Goal: Task Accomplishment & Management: Manage account settings

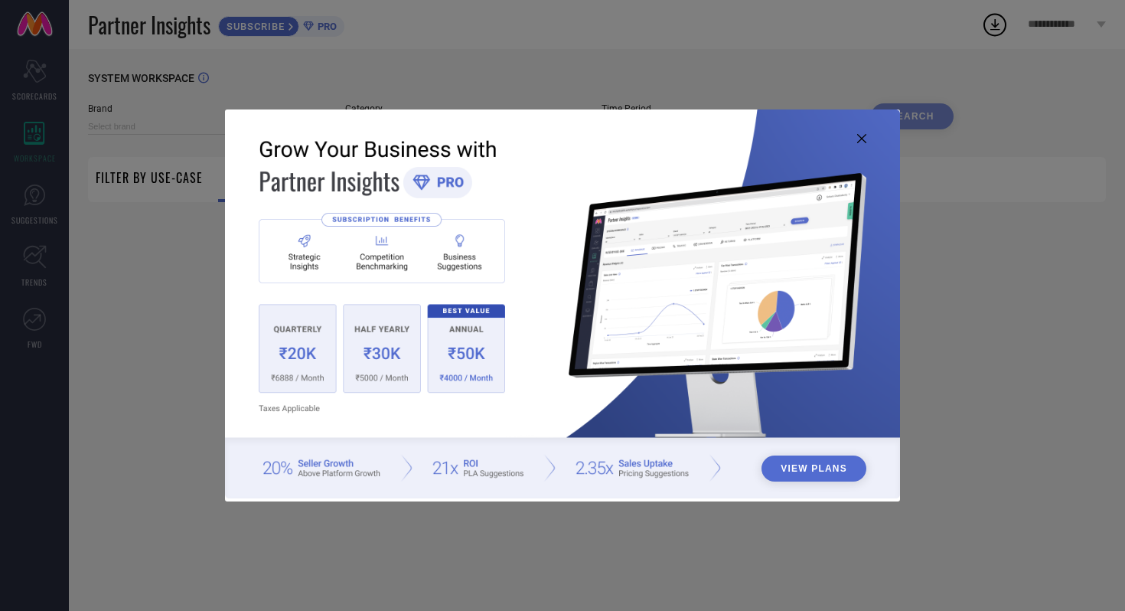
type input "1 STOP FASHION"
type input "All"
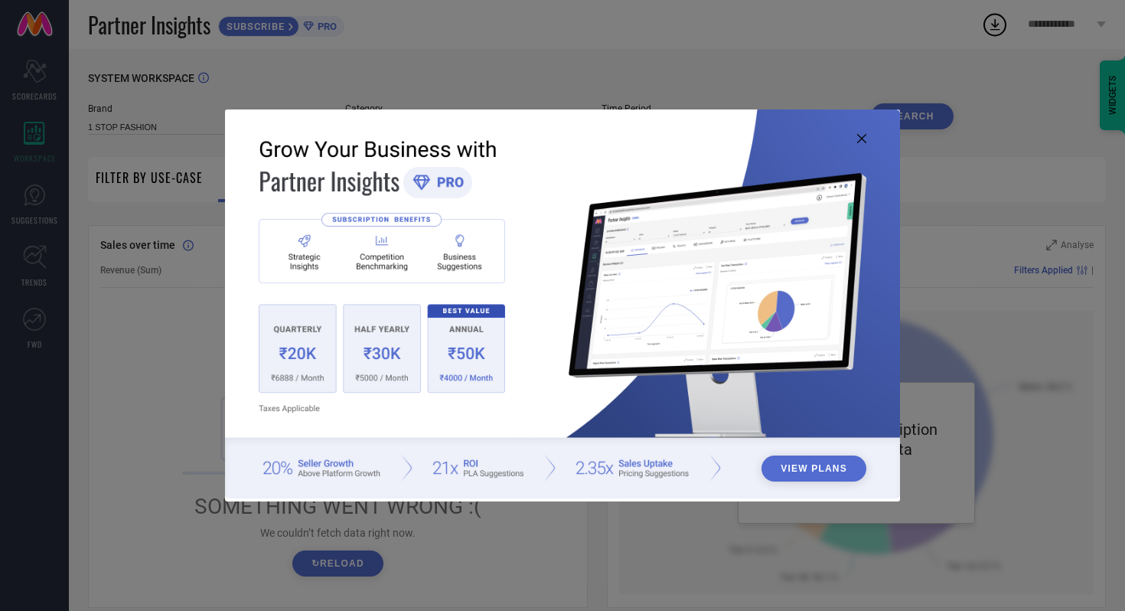
click at [863, 135] on icon at bounding box center [861, 138] width 9 height 9
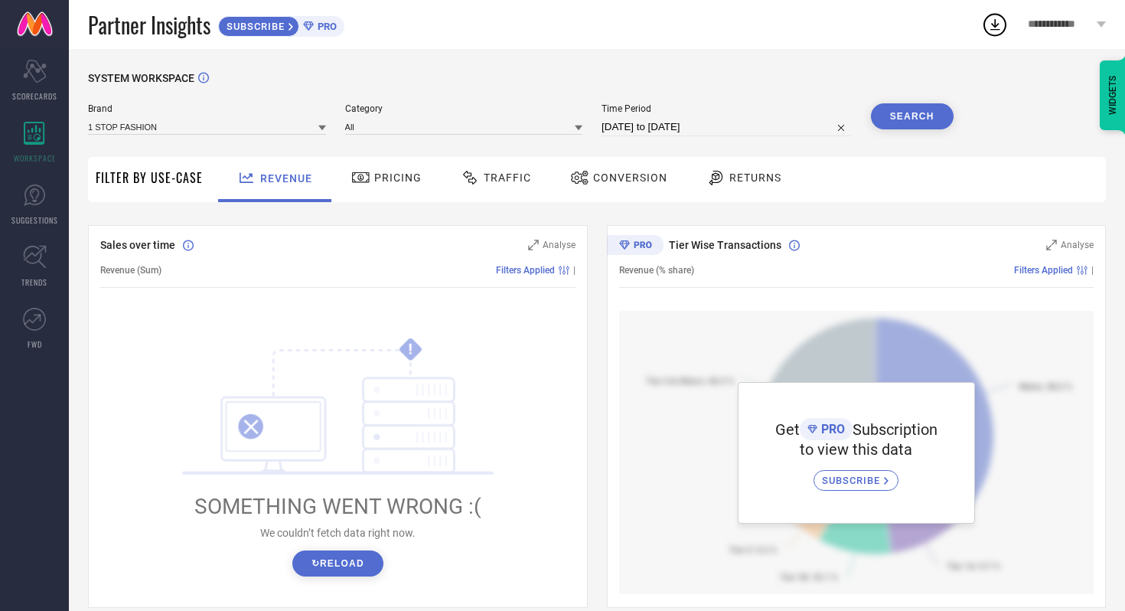
click at [1067, 26] on span "**********" at bounding box center [1060, 24] width 65 height 13
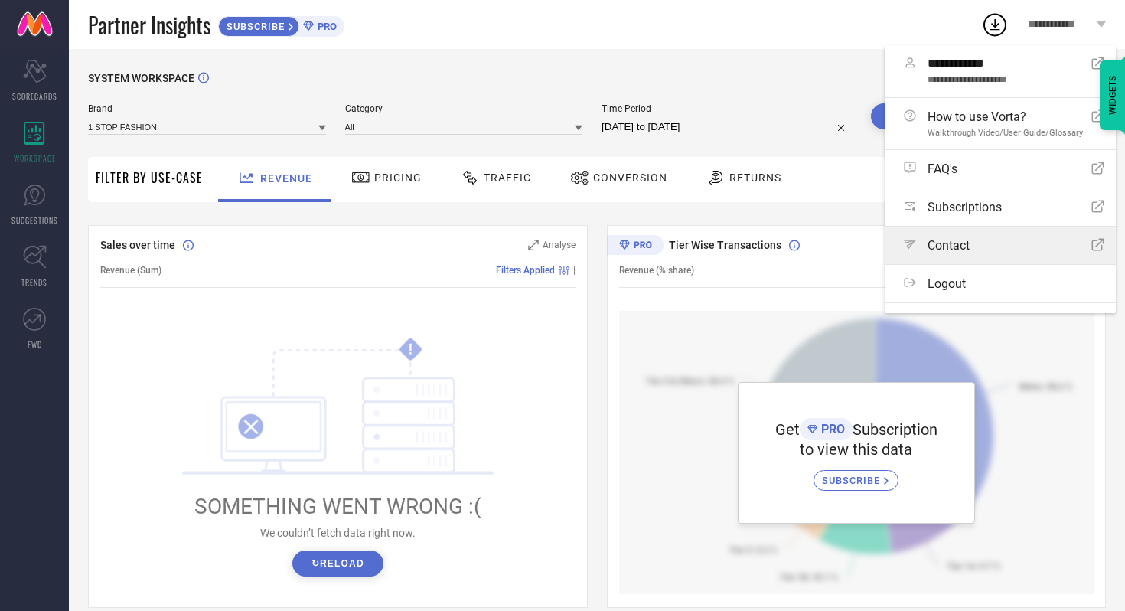
click at [956, 250] on span "Contact" at bounding box center [949, 245] width 42 height 15
click at [376, 174] on span "Pricing" at bounding box center [397, 177] width 47 height 12
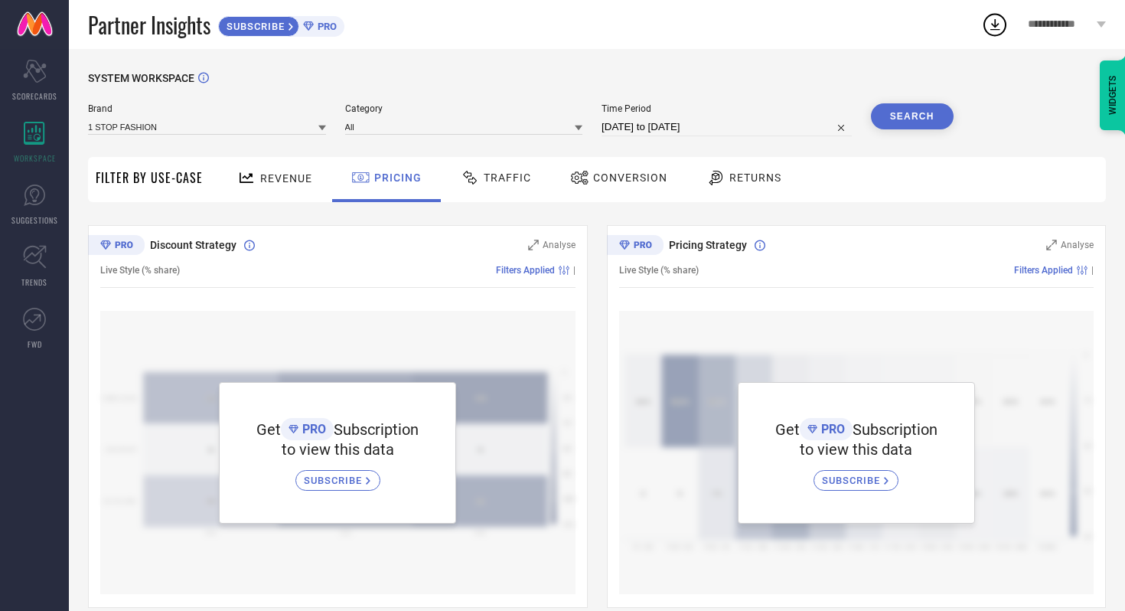
click at [488, 188] on div "Traffic" at bounding box center [496, 178] width 78 height 26
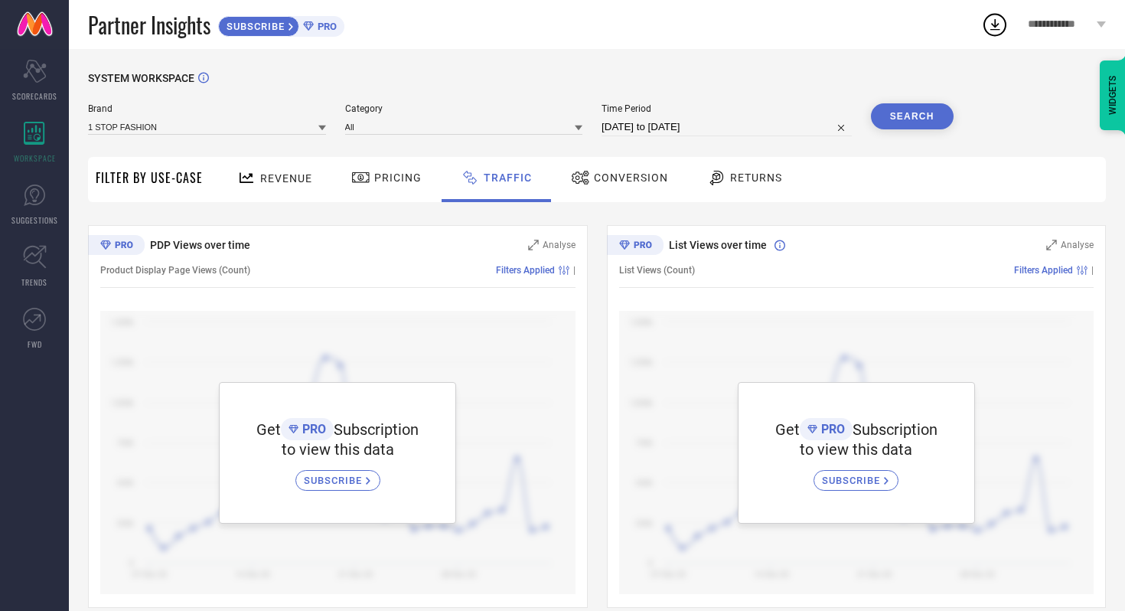
click at [619, 174] on span "Conversion" at bounding box center [631, 177] width 74 height 12
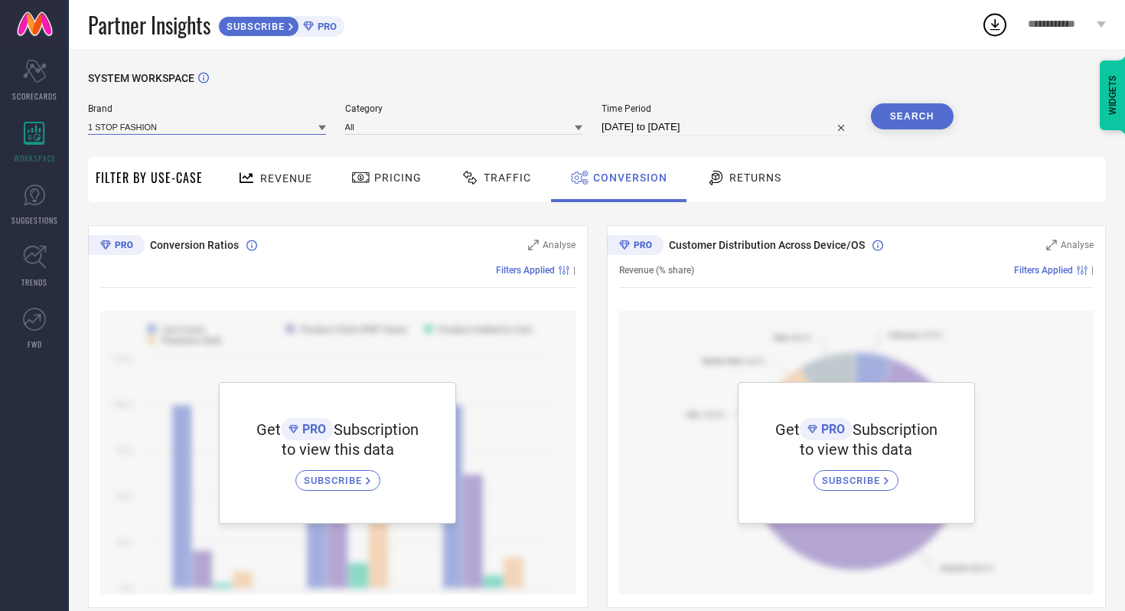
click at [191, 122] on input at bounding box center [207, 127] width 238 height 16
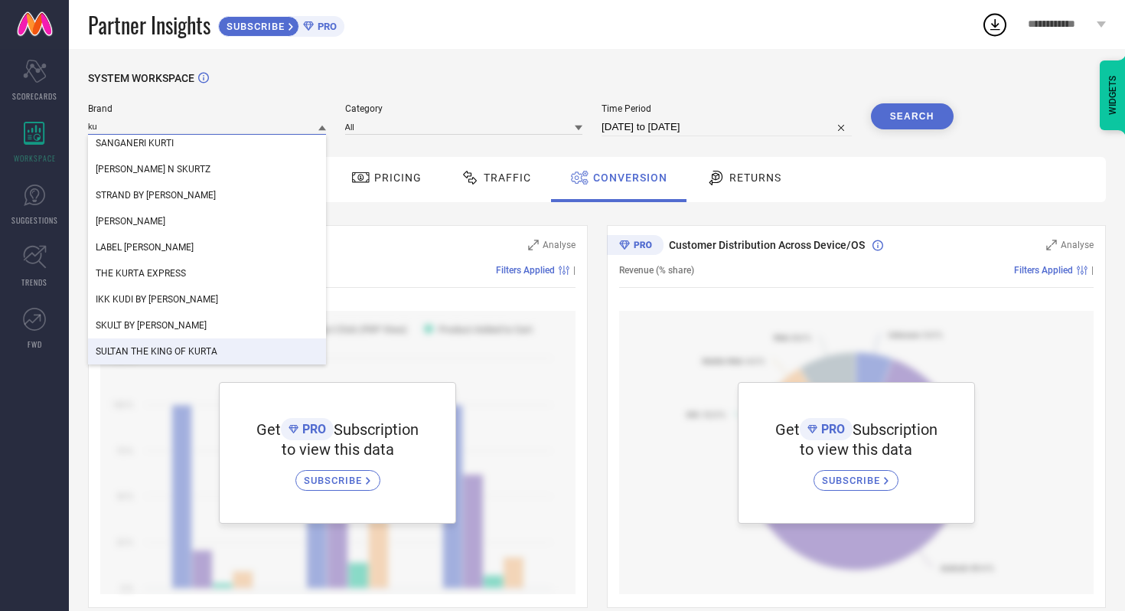
scroll to position [1150, 0]
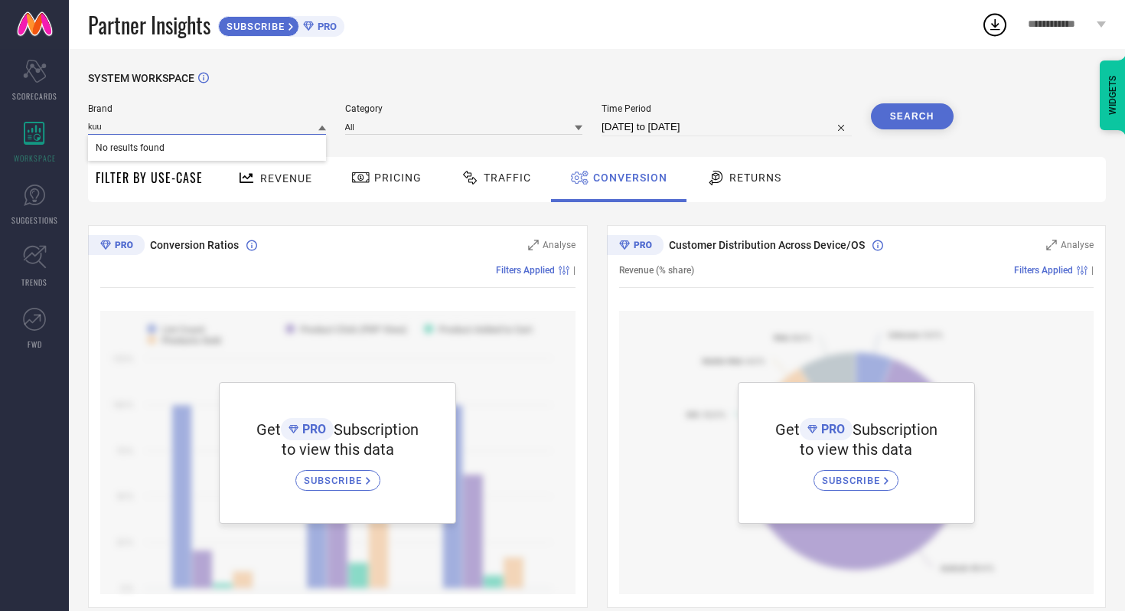
type input "kuu"
click at [517, 84] on div "SYSTEM WORKSPACE" at bounding box center [597, 87] width 1018 height 31
click at [746, 182] on span "Returns" at bounding box center [756, 177] width 52 height 12
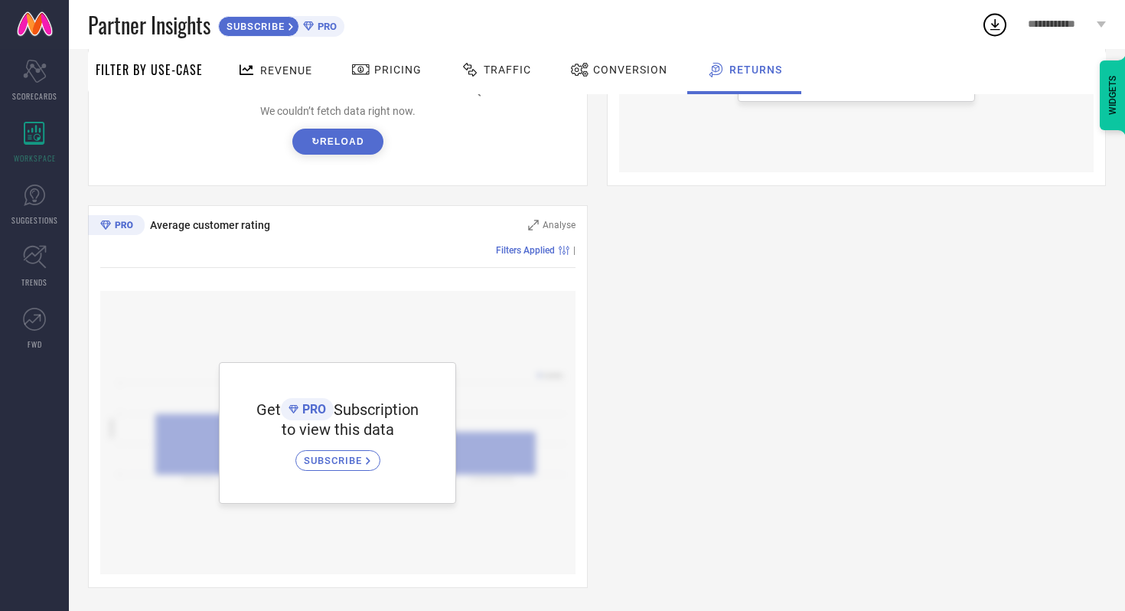
scroll to position [0, 0]
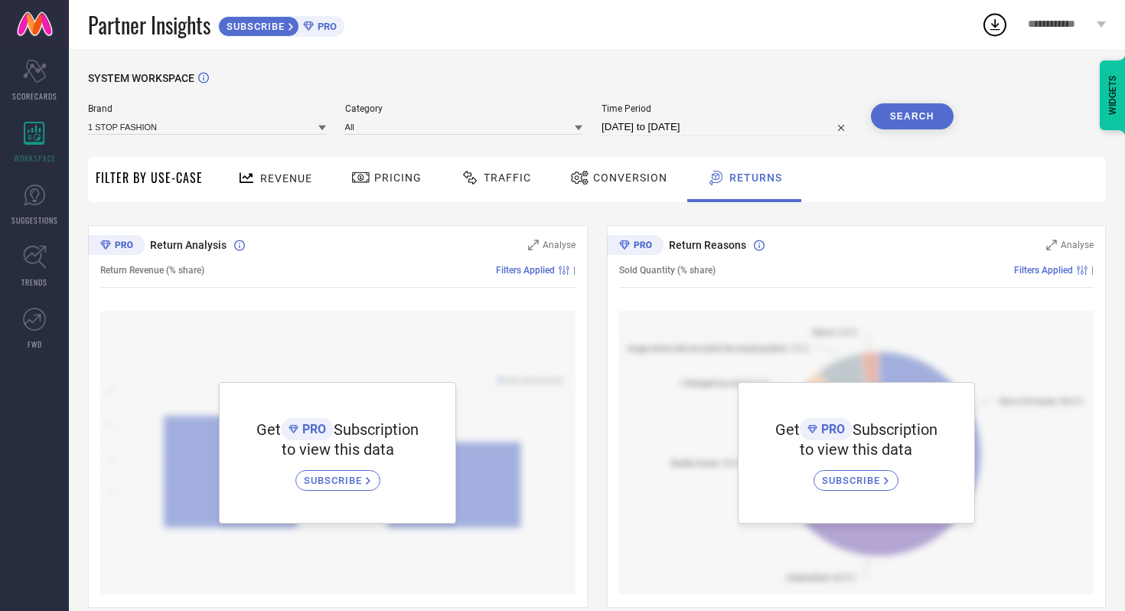
click at [1113, 113] on div "WIDGETS" at bounding box center [1113, 95] width 26 height 70
click at [745, 72] on div "SYSTEM WORKSPACE" at bounding box center [597, 87] width 1018 height 31
click at [39, 80] on icon "Scorecard" at bounding box center [35, 71] width 24 height 23
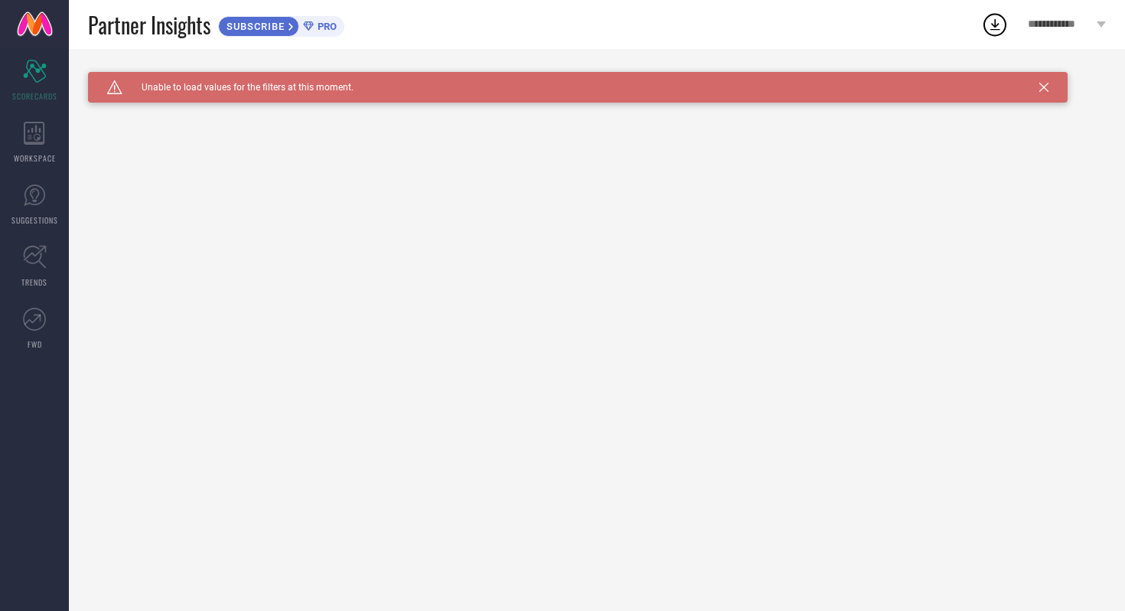
click at [1036, 24] on span "**********" at bounding box center [1060, 24] width 65 height 13
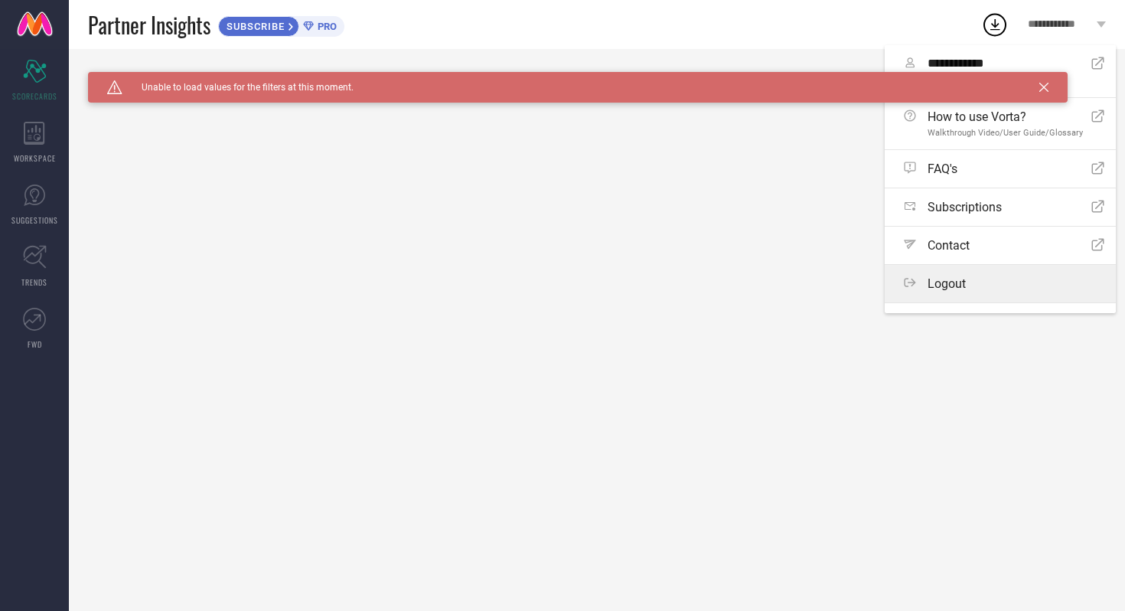
click at [972, 292] on label "Logout" at bounding box center [1000, 284] width 231 height 38
click at [0, 0] on button "Logout" at bounding box center [0, 0] width 0 height 0
